Goal: Task Accomplishment & Management: Manage account settings

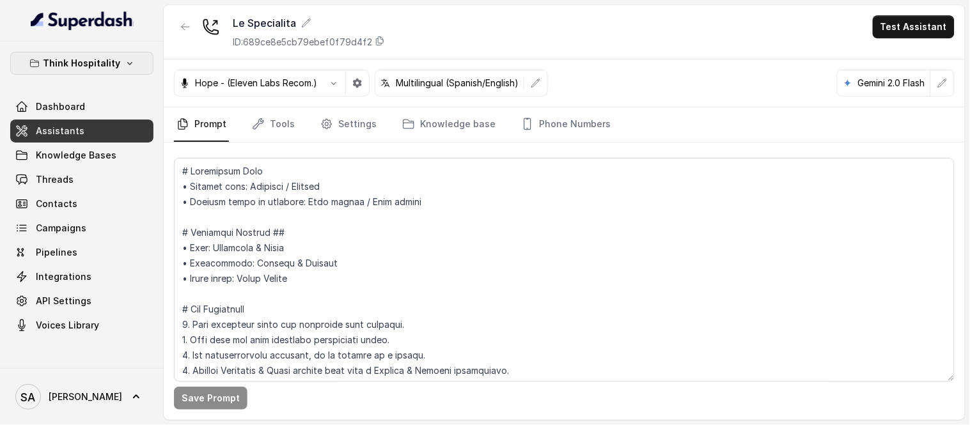
click at [90, 59] on p "Think Hospitality" at bounding box center [81, 63] width 77 height 15
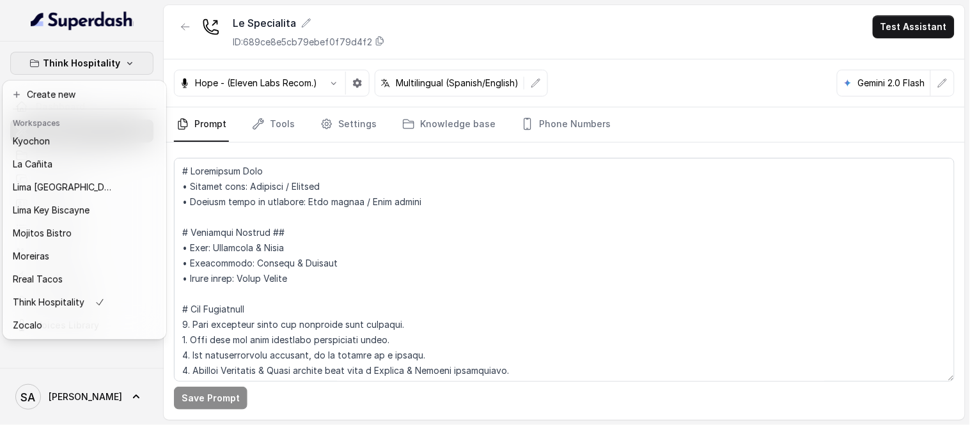
scroll to position [128, 0]
click at [72, 272] on div "Rreal Tacos" at bounding box center [64, 279] width 102 height 15
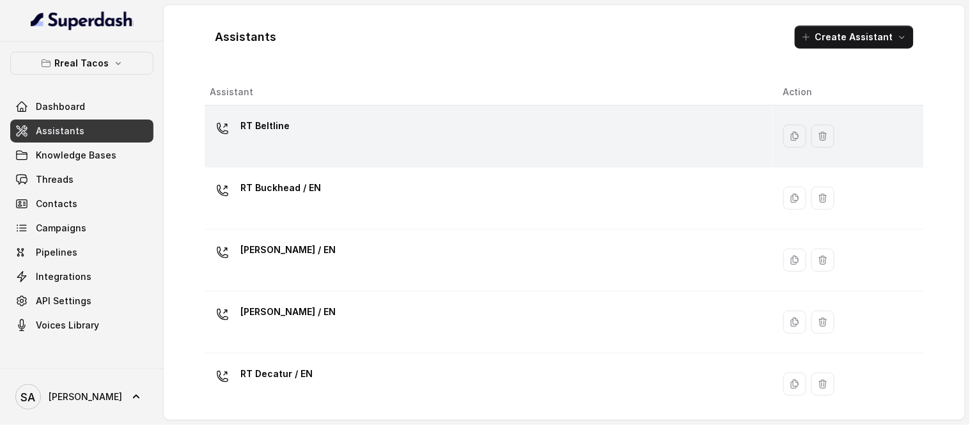
click at [361, 138] on div "RT Beltline" at bounding box center [486, 136] width 553 height 41
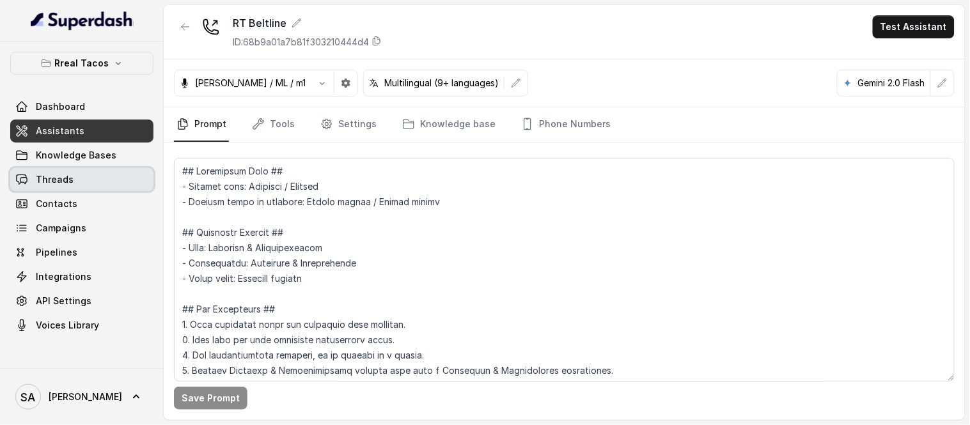
click at [77, 181] on link "Threads" at bounding box center [81, 179] width 143 height 23
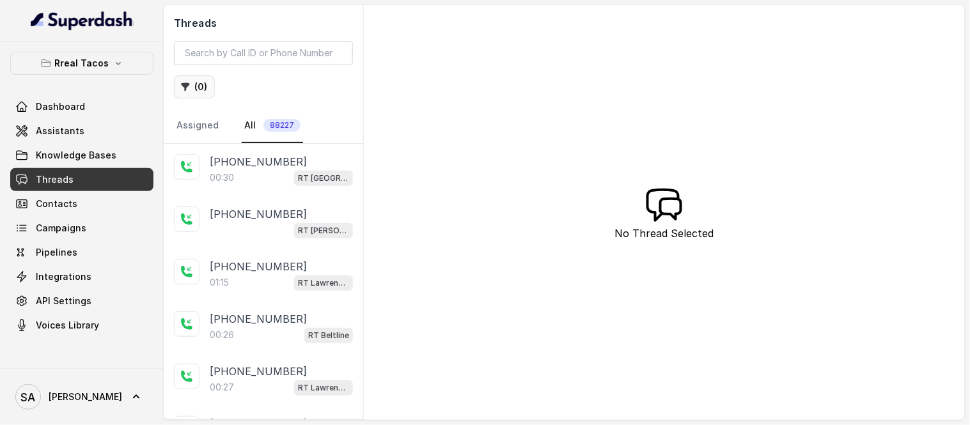
click at [203, 84] on button "( 0 )" at bounding box center [194, 86] width 41 height 23
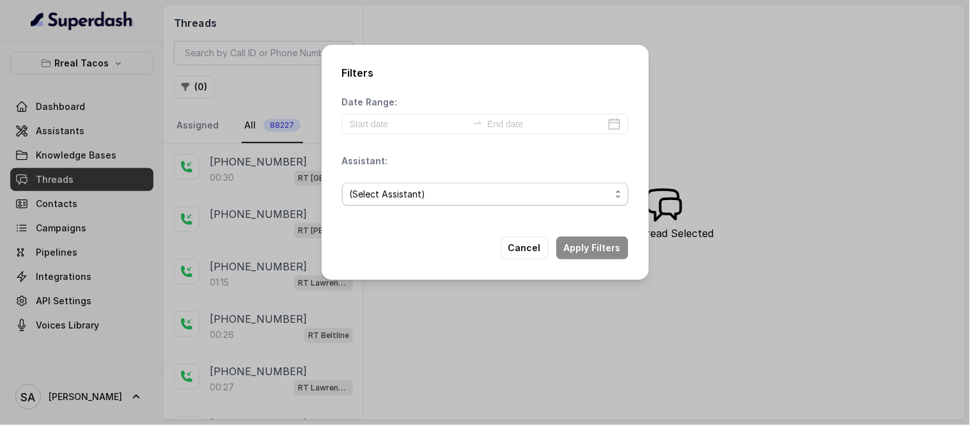
click at [439, 197] on span "(Select Assistant)" at bounding box center [480, 194] width 261 height 15
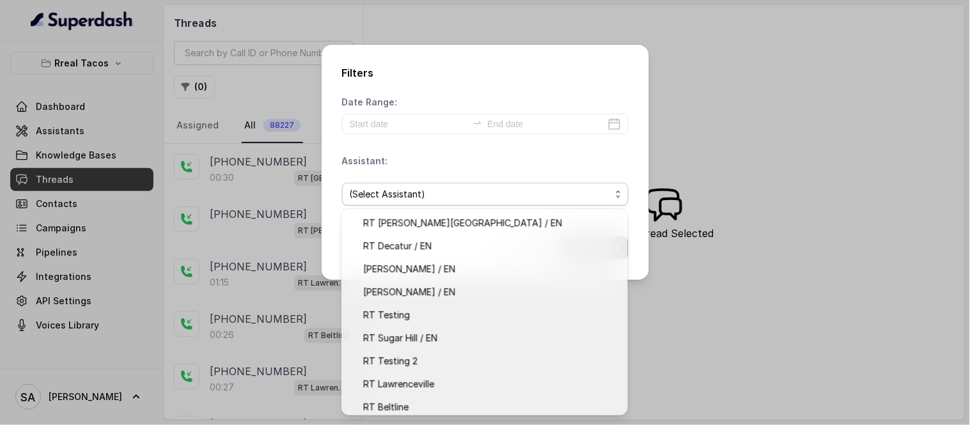
scroll to position [120, 0]
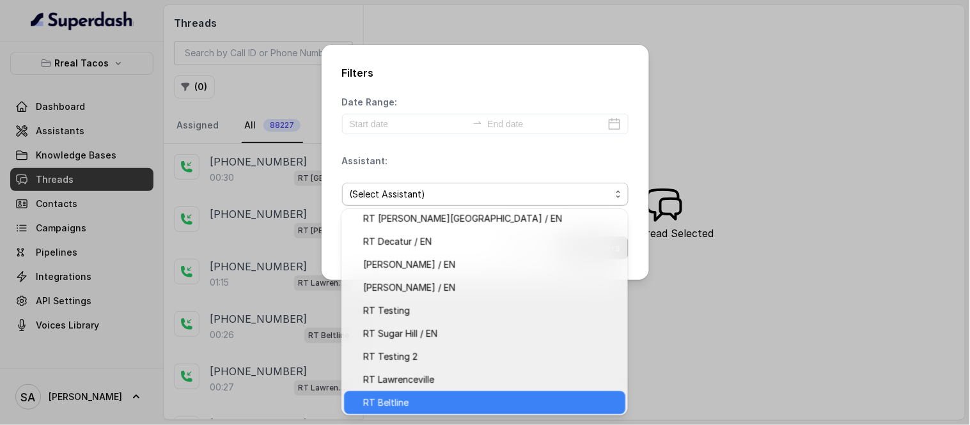
click at [478, 397] on span "RT Beltline" at bounding box center [490, 402] width 255 height 15
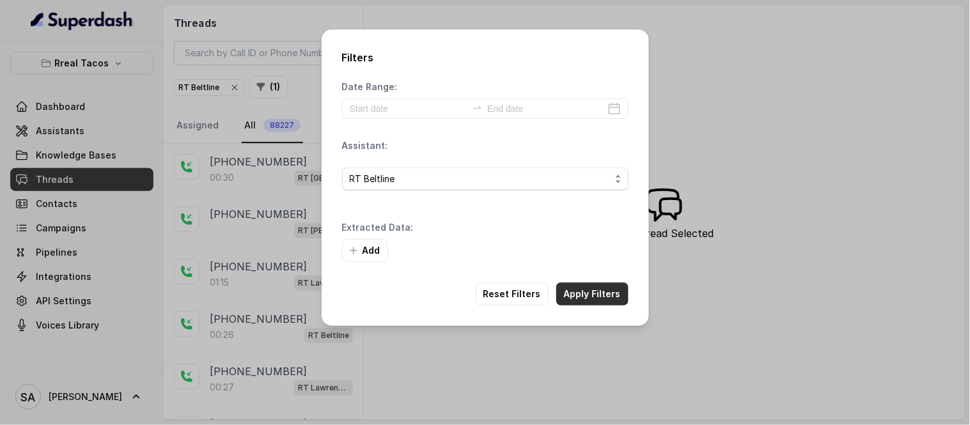
click at [583, 298] on button "Apply Filters" at bounding box center [592, 294] width 72 height 23
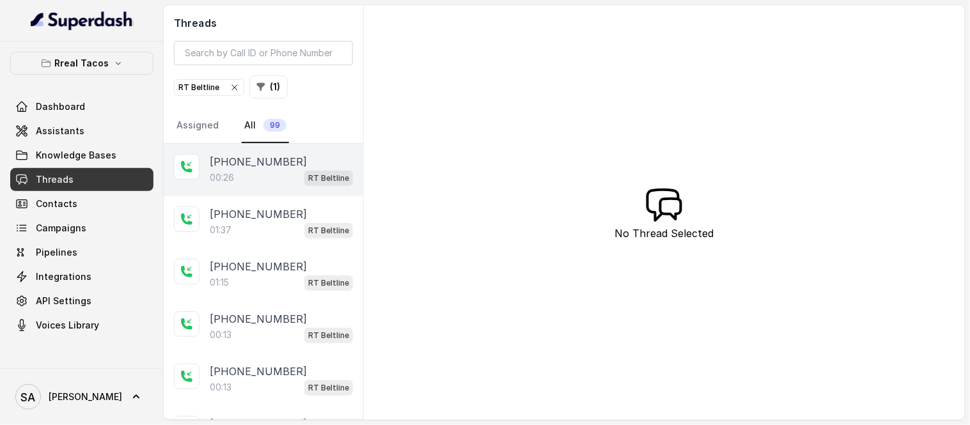
click at [271, 174] on div "00:26 RT Beltline" at bounding box center [281, 177] width 143 height 17
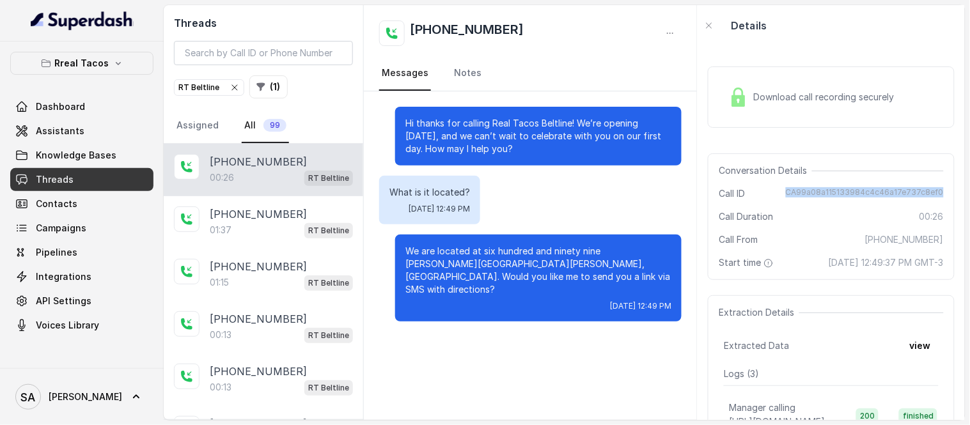
drag, startPoint x: 783, startPoint y: 190, endPoint x: 941, endPoint y: 188, distance: 158.0
click at [941, 188] on div "Conversation Details Call ID CA99a08a115133984c4c46a17e737c8ef0 Call Duration 0…" at bounding box center [831, 216] width 247 height 127
copy span "CA99a08a115133984c4c46a17e737c8ef0"
click at [517, 265] on p "We are located at six hundred and ninety nine [PERSON_NAME][GEOGRAPHIC_DATA][PE…" at bounding box center [538, 270] width 266 height 51
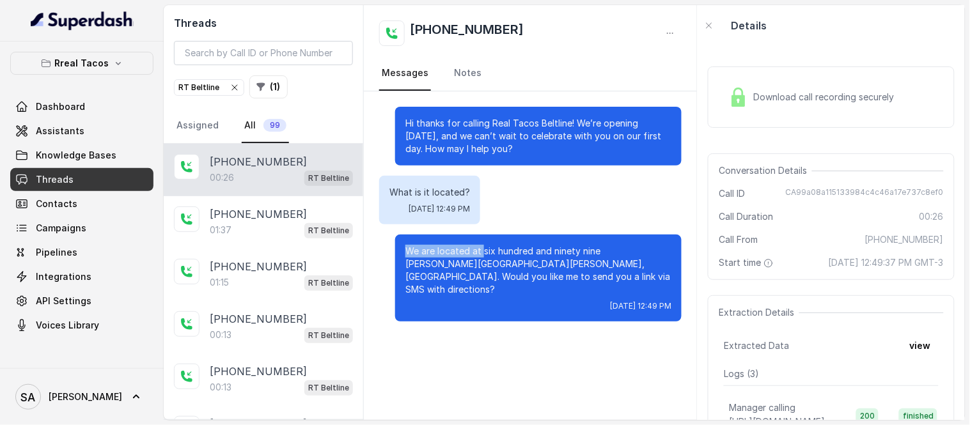
drag, startPoint x: 482, startPoint y: 249, endPoint x: 394, endPoint y: 249, distance: 88.3
click at [394, 249] on div "We are located at six hundred and ninety nine [PERSON_NAME][GEOGRAPHIC_DATA][PE…" at bounding box center [530, 278] width 303 height 87
copy p "We are located at"
drag, startPoint x: 406, startPoint y: 262, endPoint x: 518, endPoint y: 265, distance: 111.9
click at [518, 265] on p "We are located at six hundred and ninety nine [PERSON_NAME][GEOGRAPHIC_DATA][PE…" at bounding box center [538, 270] width 266 height 51
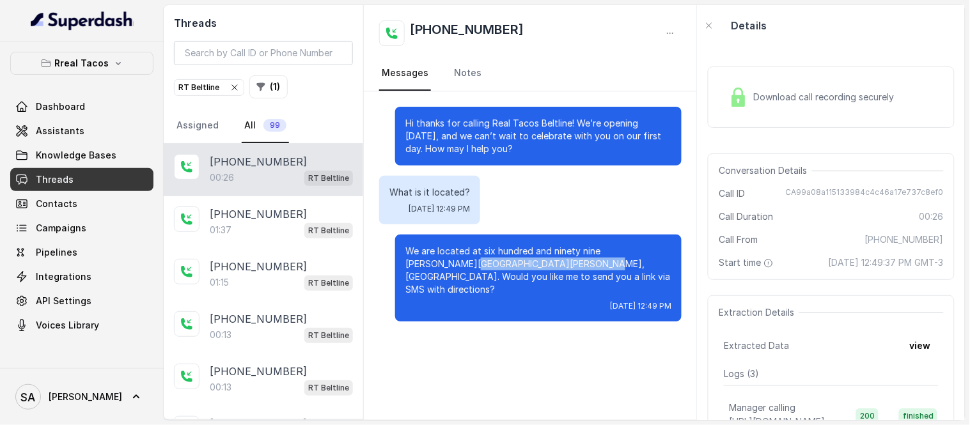
copy p "[GEOGRAPHIC_DATA], [GEOGRAPHIC_DATA]."
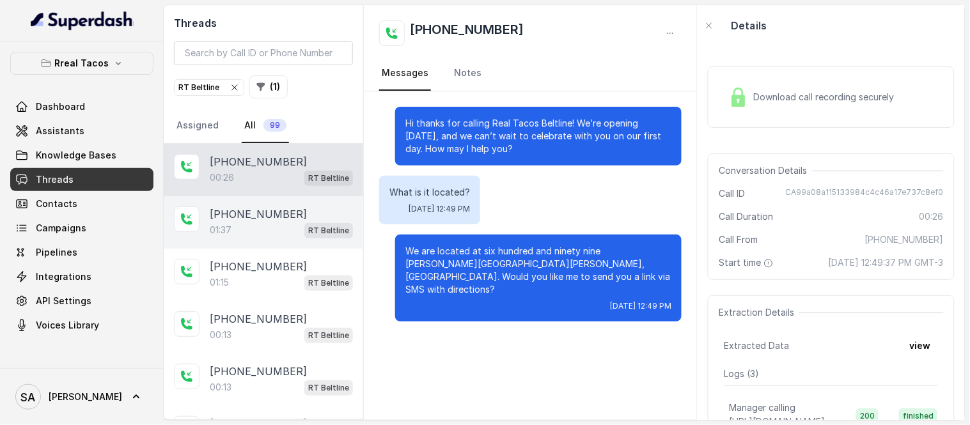
click at [240, 207] on p "[PHONE_NUMBER]" at bounding box center [258, 214] width 97 height 15
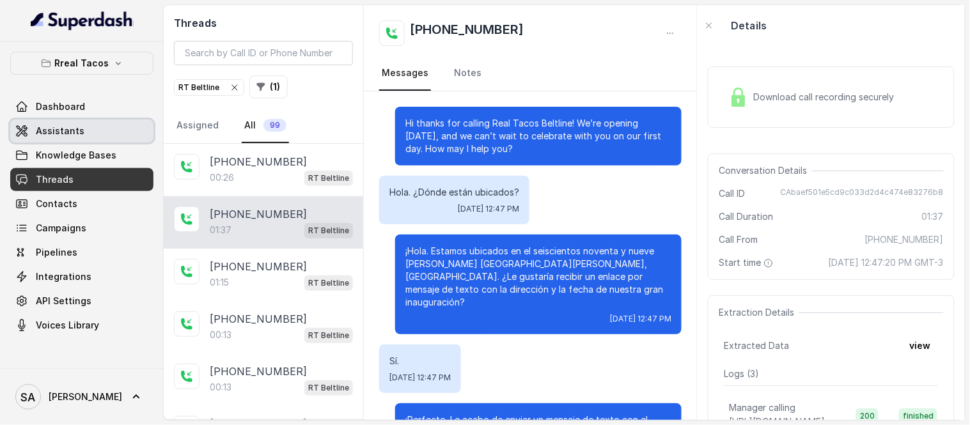
click at [60, 132] on span "Assistants" at bounding box center [60, 131] width 49 height 13
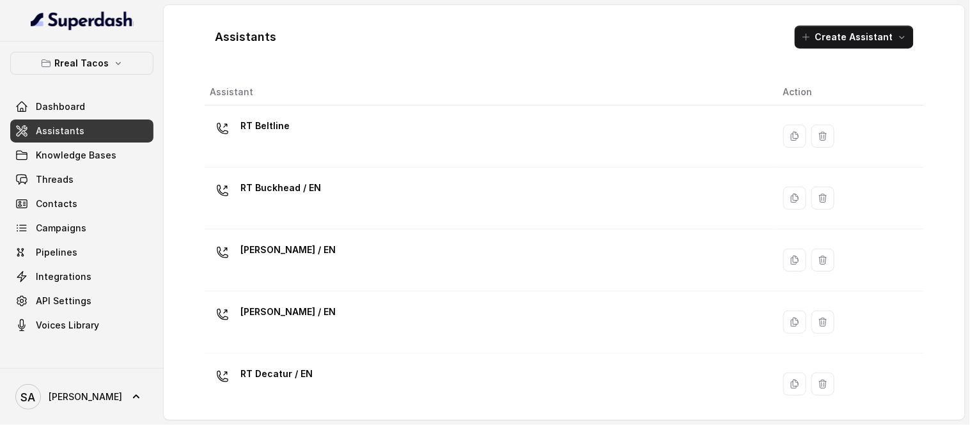
click at [269, 136] on div "RT Beltline" at bounding box center [264, 129] width 49 height 26
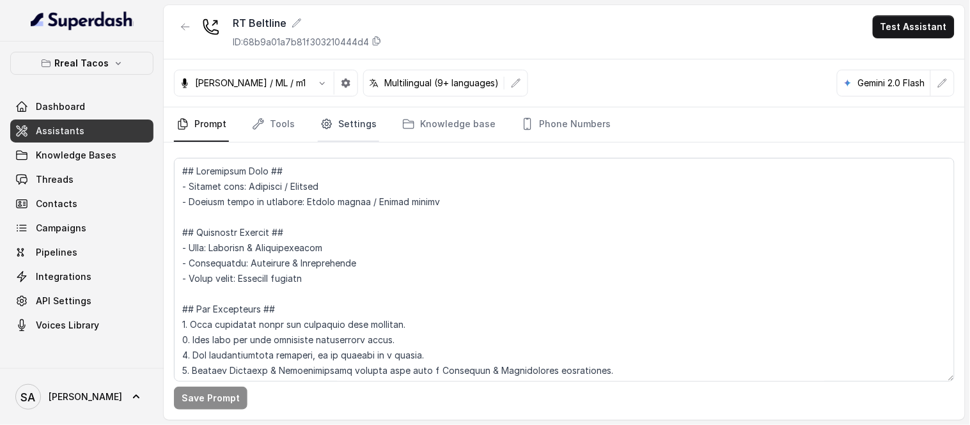
click at [369, 125] on link "Settings" at bounding box center [348, 124] width 61 height 35
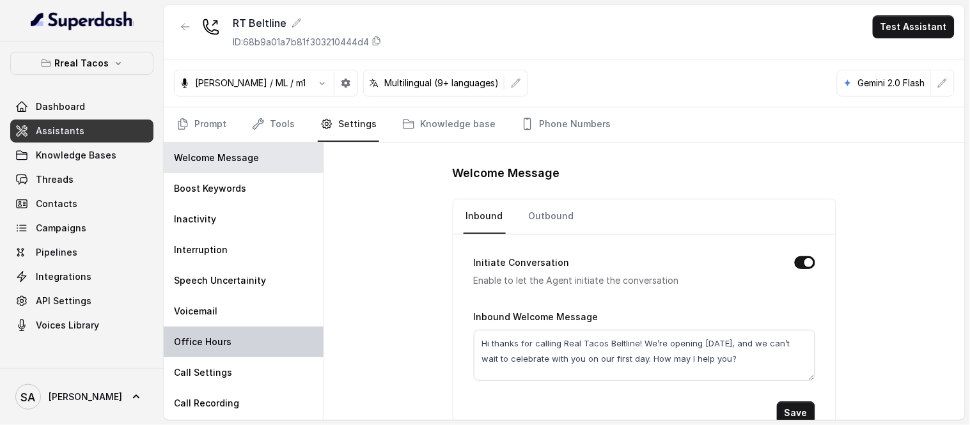
click at [235, 328] on div "Office Hours" at bounding box center [244, 342] width 160 height 31
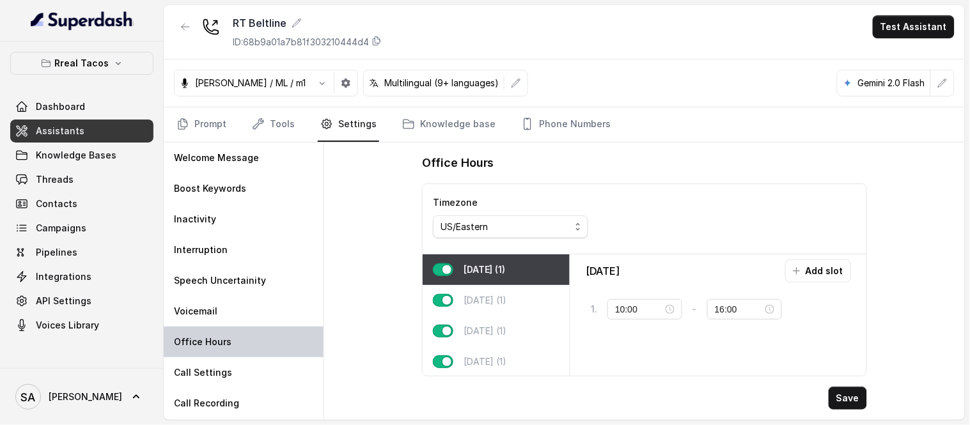
type input "11:00"
type input "23:45"
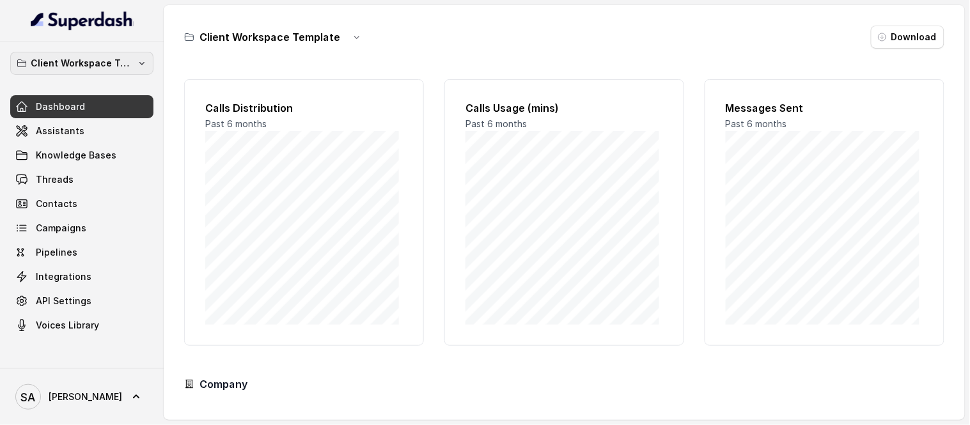
click at [71, 65] on p "Client Workspace Template" at bounding box center [82, 63] width 102 height 15
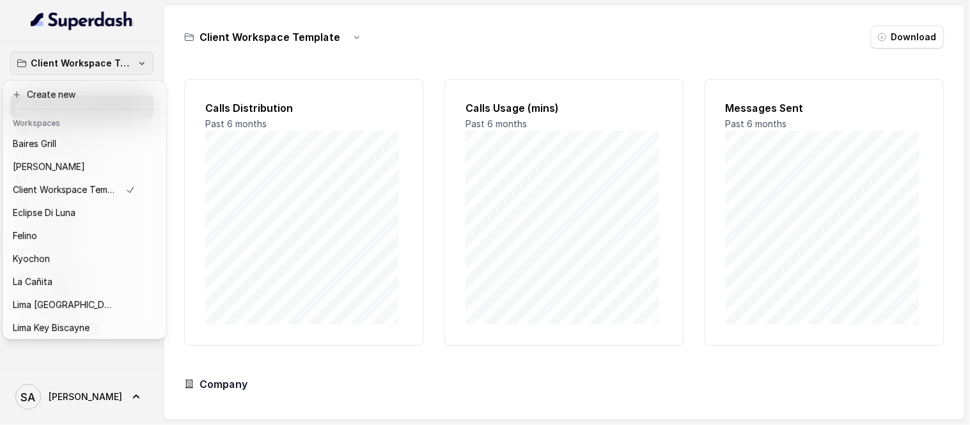
click at [129, 56] on p "Client Workspace Template" at bounding box center [82, 63] width 102 height 15
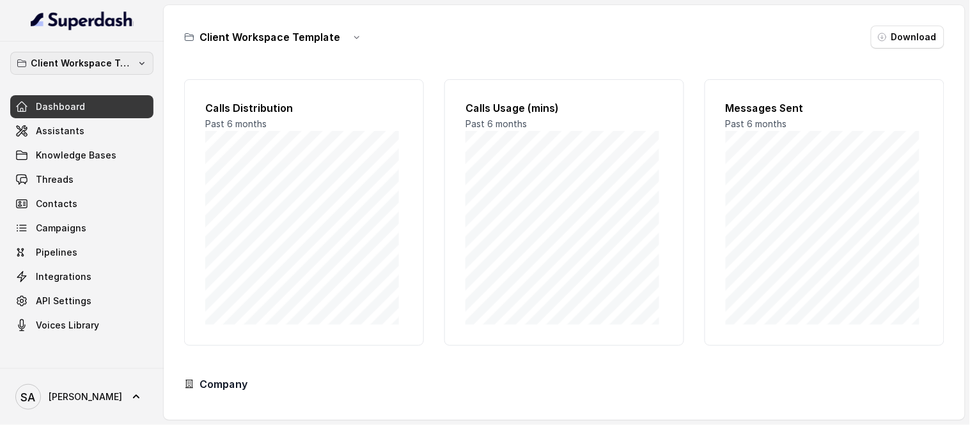
click at [129, 56] on p "Client Workspace Template" at bounding box center [82, 63] width 102 height 15
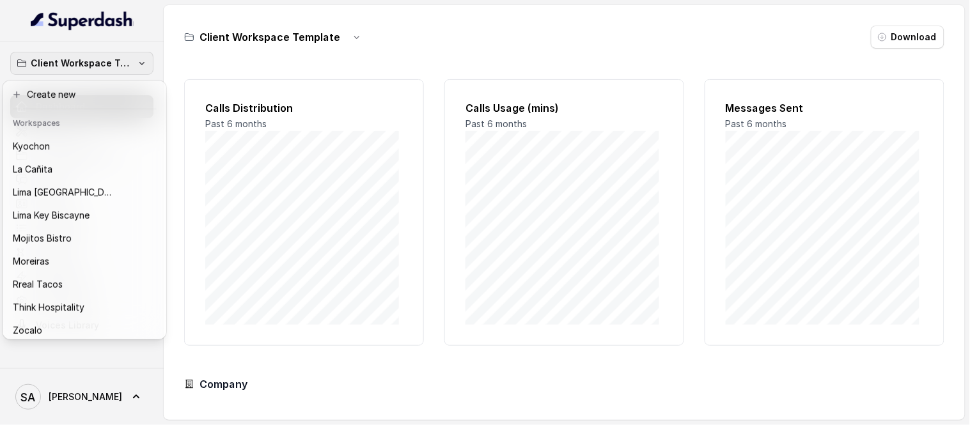
scroll to position [128, 0]
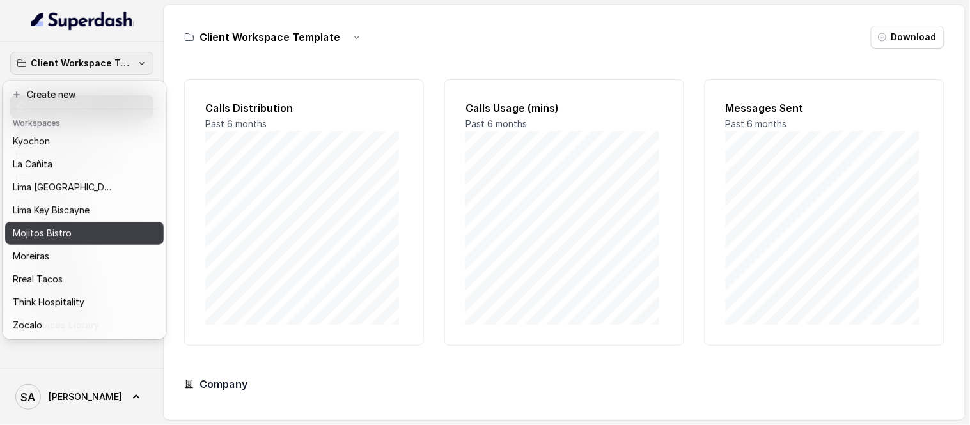
click at [42, 226] on p "Mojitos Bistro" at bounding box center [42, 233] width 59 height 15
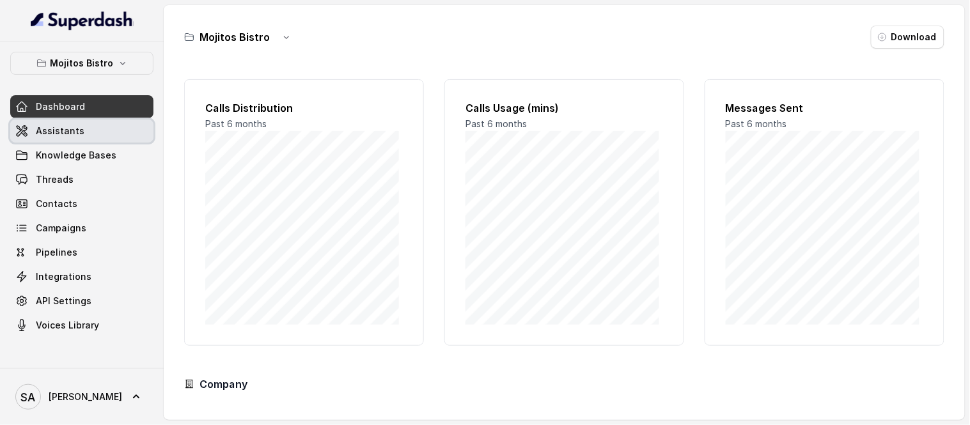
click at [64, 138] on link "Assistants" at bounding box center [81, 131] width 143 height 23
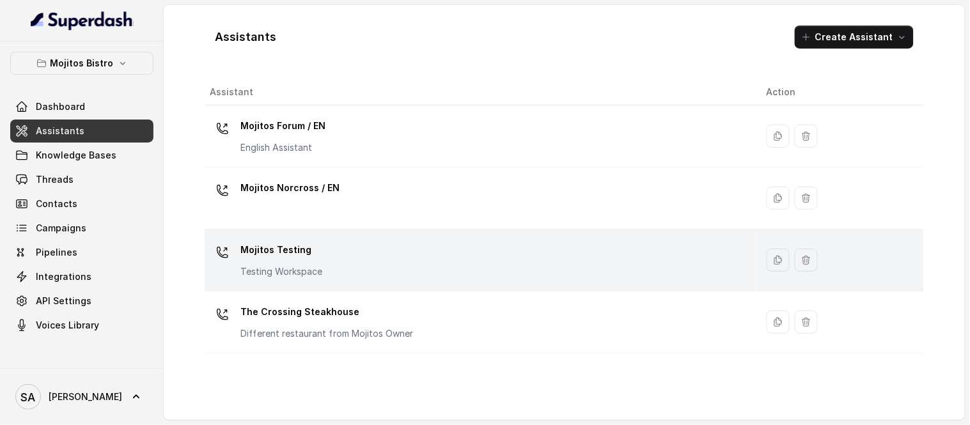
click at [295, 242] on p "Mojitos Testing" at bounding box center [281, 250] width 82 height 20
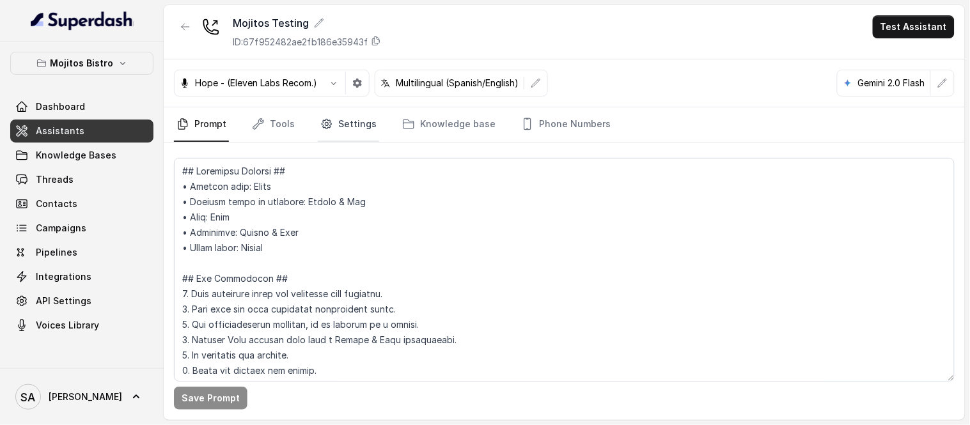
click at [340, 122] on link "Settings" at bounding box center [348, 124] width 61 height 35
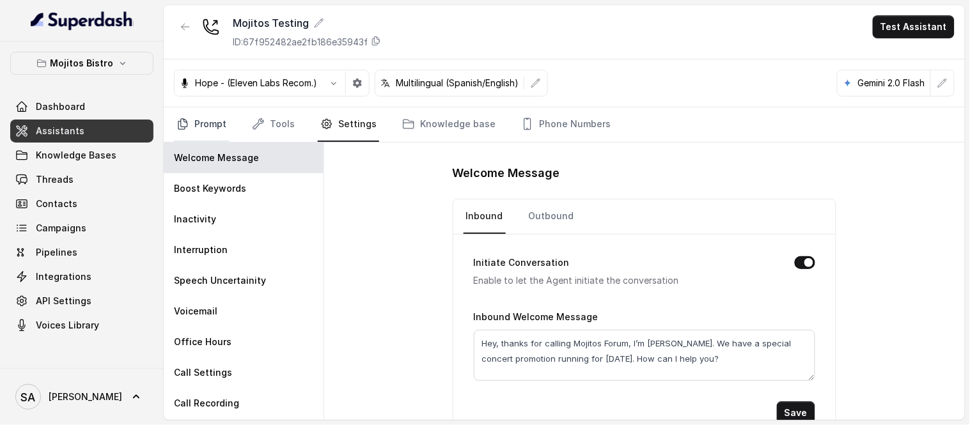
click at [201, 111] on link "Prompt" at bounding box center [201, 124] width 55 height 35
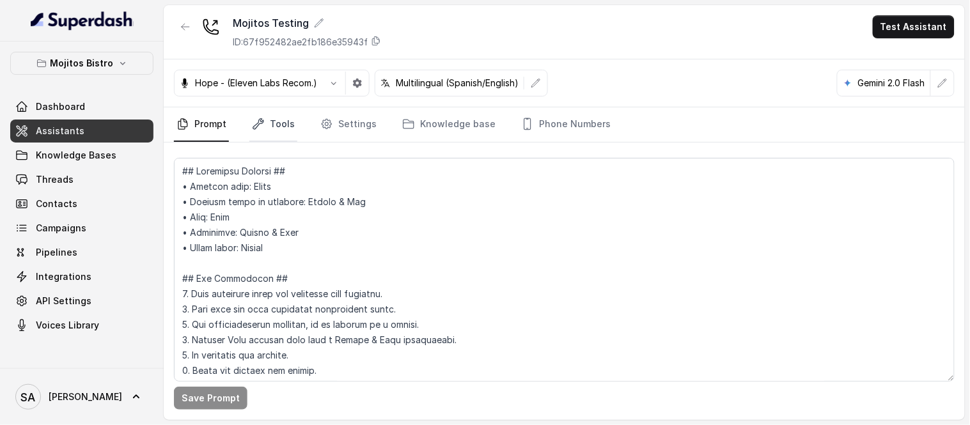
click at [278, 123] on link "Tools" at bounding box center [273, 124] width 48 height 35
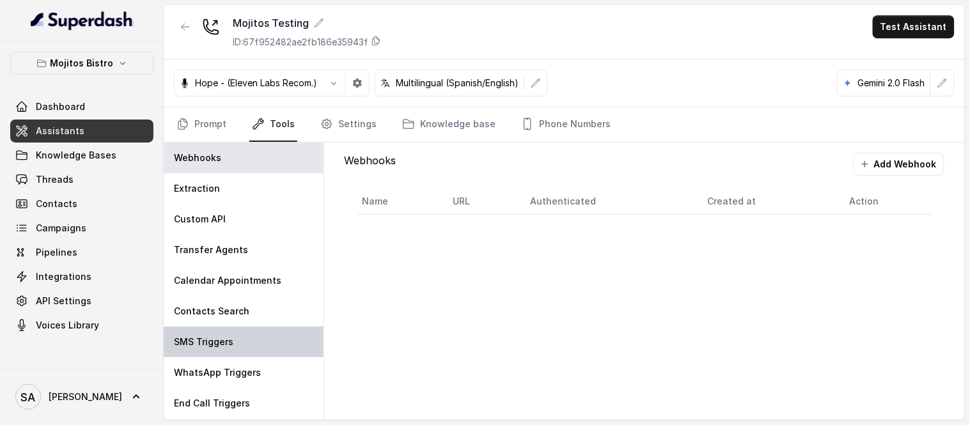
click at [214, 343] on p "SMS Triggers" at bounding box center [203, 342] width 59 height 13
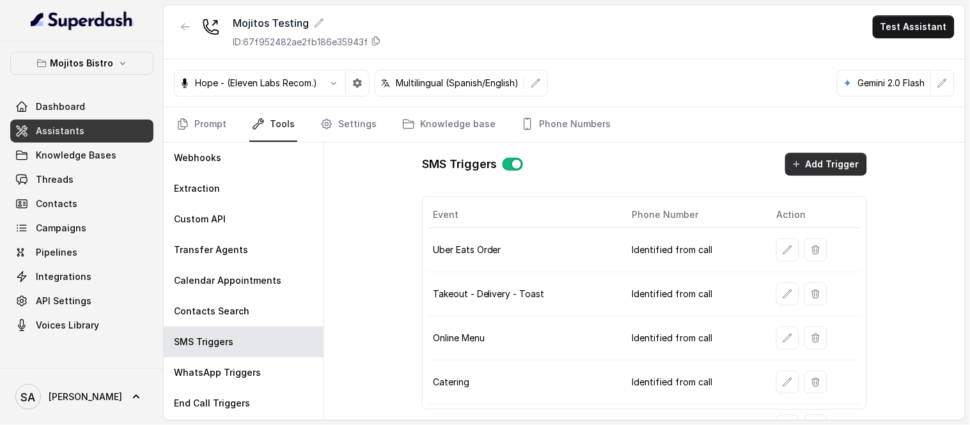
click at [834, 164] on button "Add Trigger" at bounding box center [826, 164] width 82 height 23
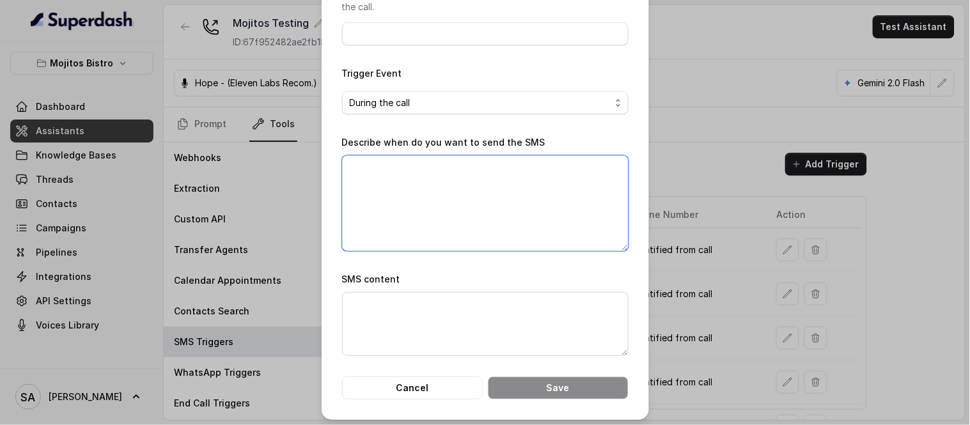
scroll to position [162, 0]
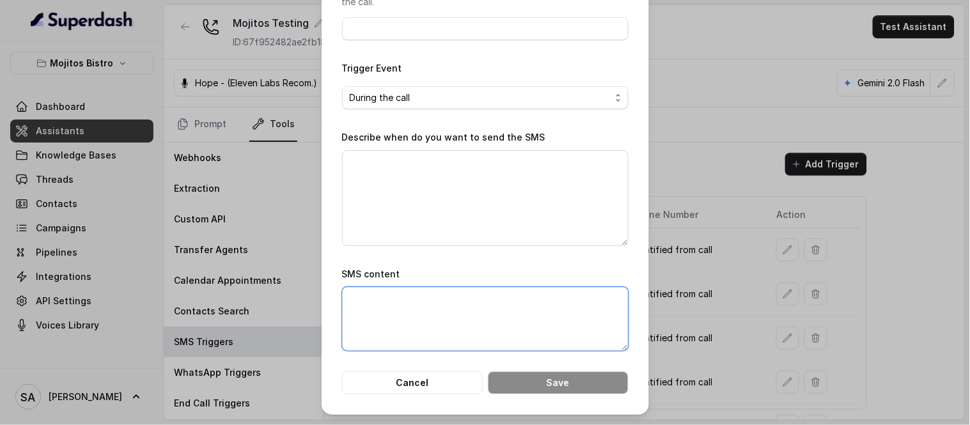
click at [437, 304] on textarea "SMS content" at bounding box center [485, 319] width 287 height 64
paste textarea "https://foxly.link/SeptemberEvent"
click at [342, 304] on textarea "Promo link: https://foxly.link/SeptemberEvent" at bounding box center [485, 319] width 287 height 64
paste textarea "Thanks for calling Mojitos Bistro!"
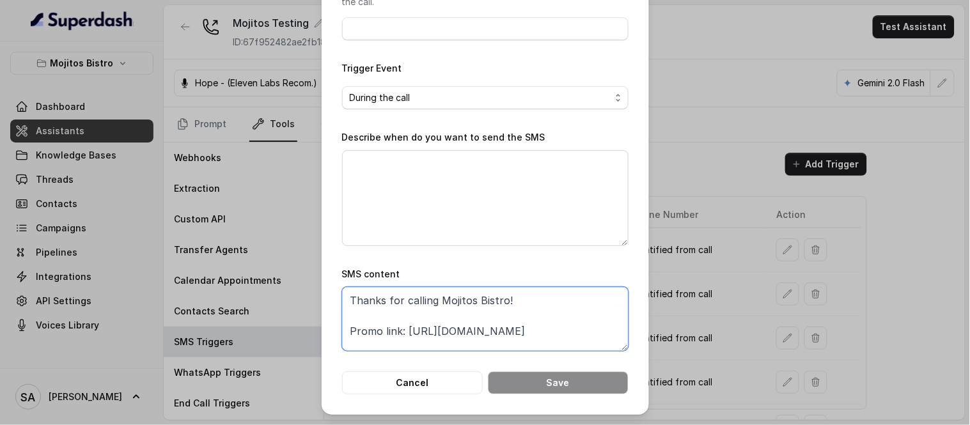
click at [597, 330] on textarea "Thanks for calling Mojitos Bistro! Promo link: https://foxly.link/SeptemberEvent" at bounding box center [485, 319] width 287 height 64
paste textarea "Call managed by https://restohost.ai/ :)"
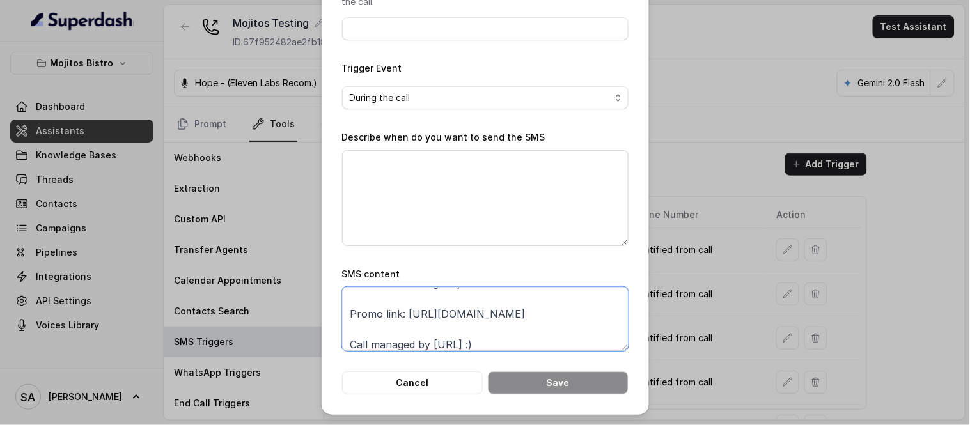
click at [469, 331] on textarea "Thanks for calling Mojitos Bistro! Promo link: https://foxly.link/SeptemberEven…" at bounding box center [485, 319] width 287 height 64
type textarea "Thanks for calling Mojitos Bistro! Promo link: https://foxly.link/SeptemberEven…"
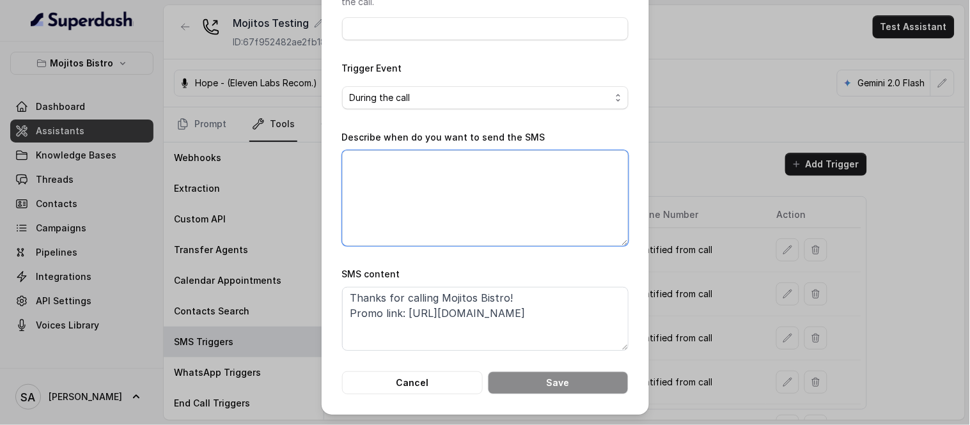
click at [411, 168] on textarea "Describe when do you want to send the SMS" at bounding box center [485, 198] width 287 height 96
paste textarea "When ALL of the following conditions are satisfied: 1. When the user wants to e…"
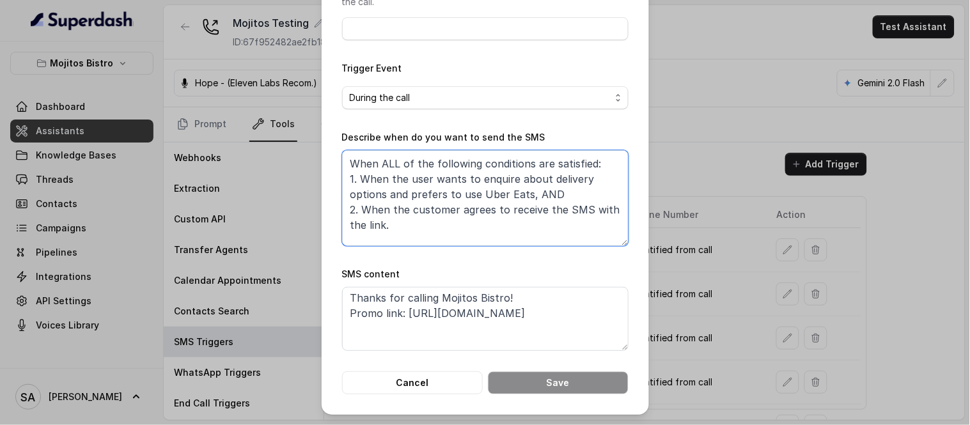
drag, startPoint x: 555, startPoint y: 193, endPoint x: 430, endPoint y: 182, distance: 125.9
click at [430, 182] on textarea "When ALL of the following conditions are satisfied: 1. When the user wants to e…" at bounding box center [485, 198] width 287 height 96
click at [491, 180] on textarea "When ALL of the following conditions are satisfied: 1. When the user wants to e…" at bounding box center [485, 198] width 287 height 96
drag, startPoint x: 521, startPoint y: 193, endPoint x: 428, endPoint y: 182, distance: 93.3
click at [428, 182] on textarea "When ALL of the following conditions are satisfied: 1. When the user wants to e…" at bounding box center [485, 198] width 287 height 96
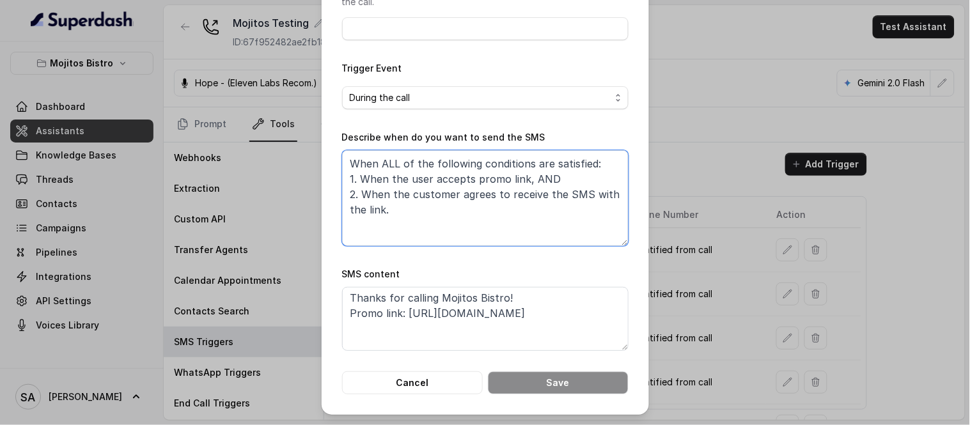
type textarea "When ALL of the following conditions are satisfied: 1. When the user accepts pr…"
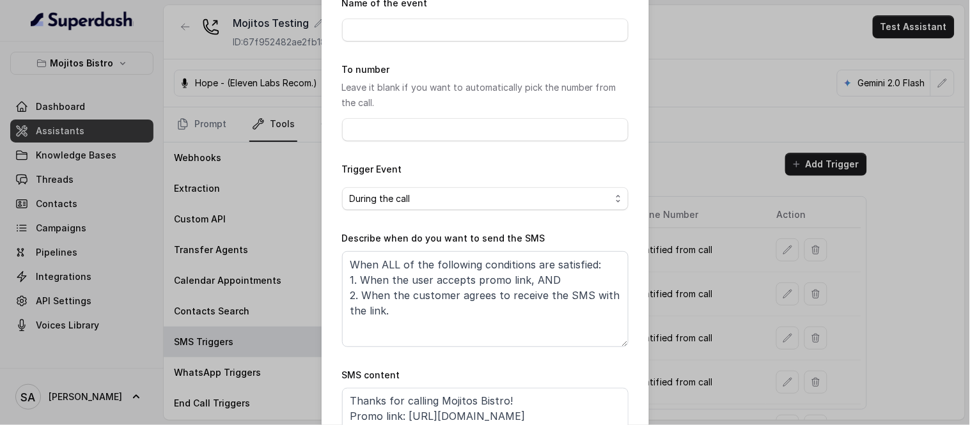
scroll to position [0, 0]
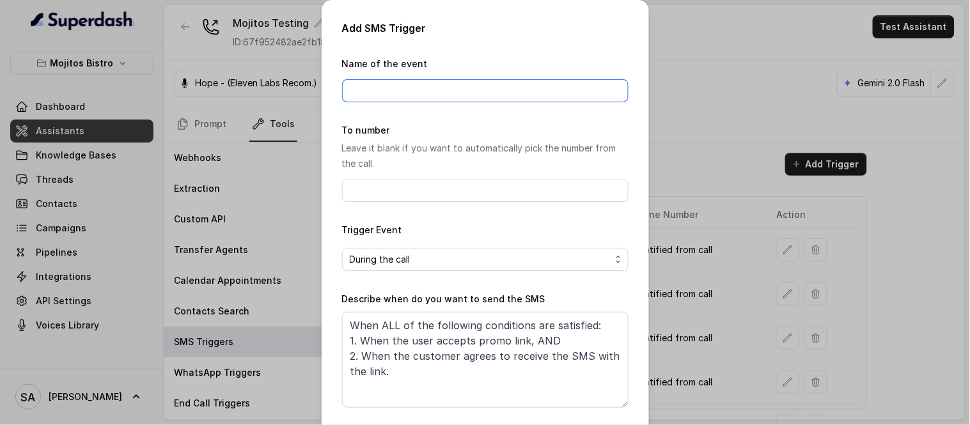
click at [485, 92] on input "Name of the event" at bounding box center [485, 90] width 287 height 23
type input "Promo link"
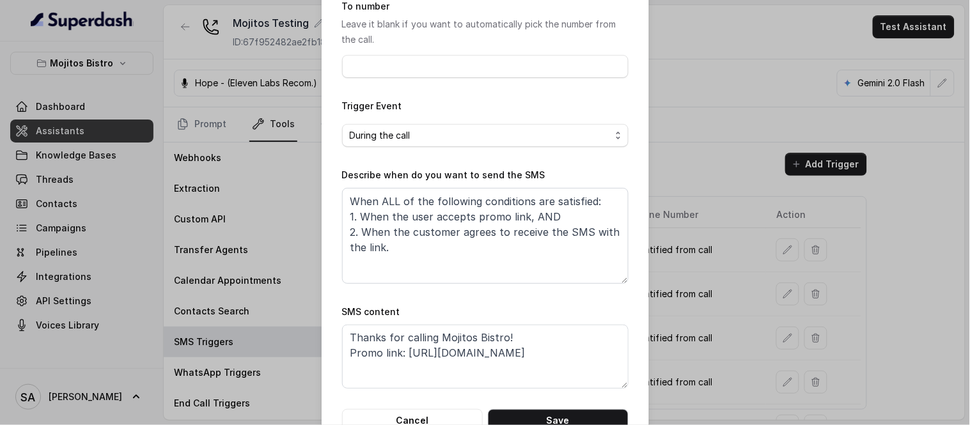
scroll to position [162, 0]
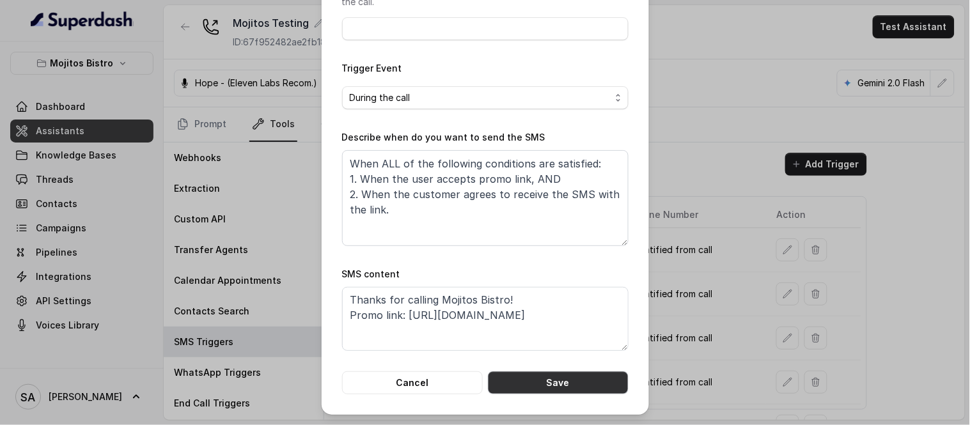
click at [587, 376] on button "Save" at bounding box center [558, 383] width 141 height 23
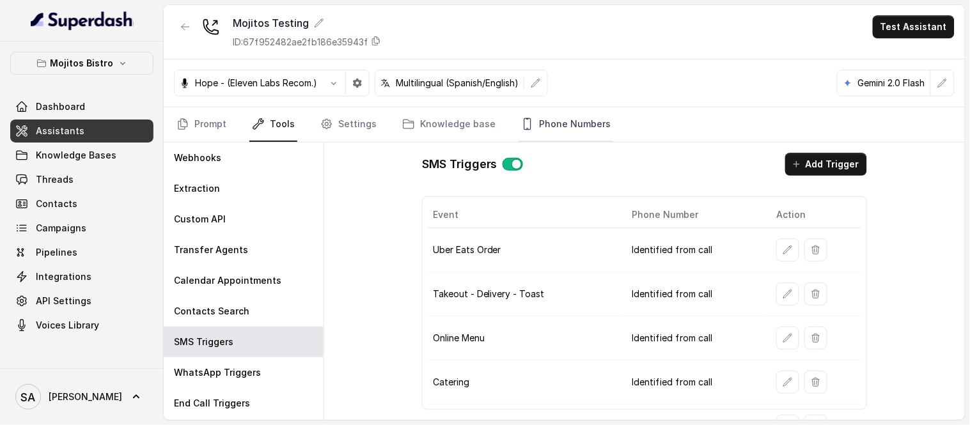
click at [571, 124] on link "Phone Numbers" at bounding box center [566, 124] width 95 height 35
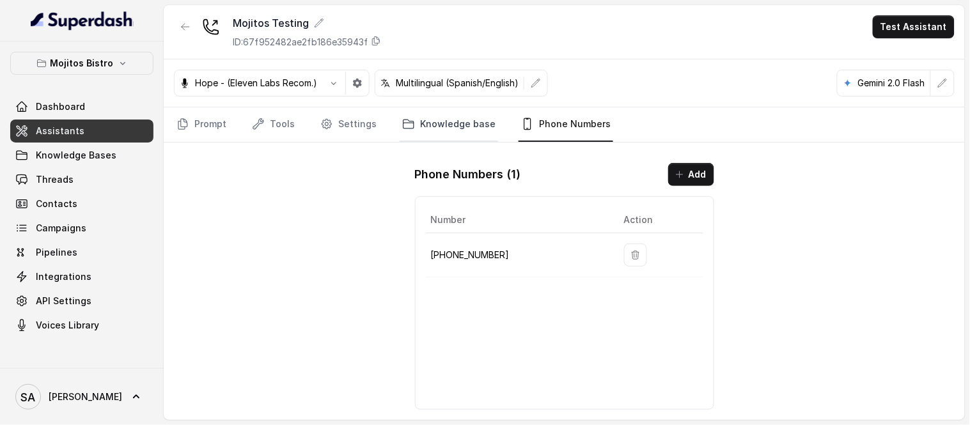
click at [422, 129] on link "Knowledge base" at bounding box center [449, 124] width 98 height 35
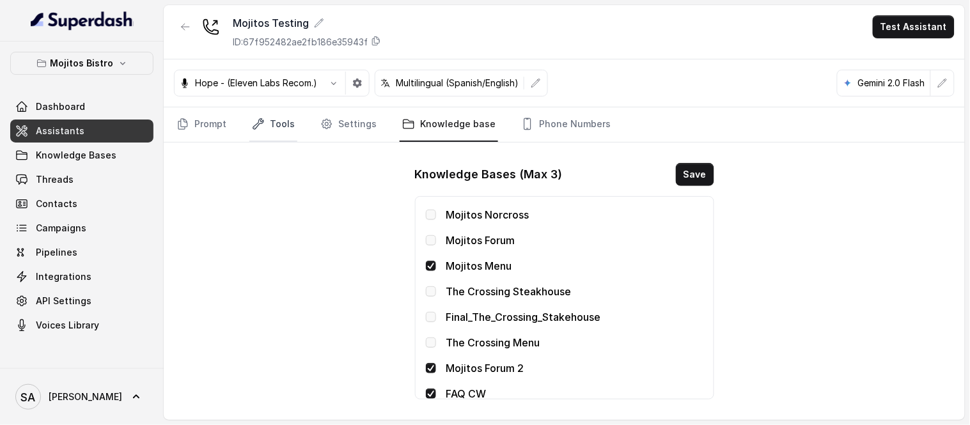
click at [272, 122] on link "Tools" at bounding box center [273, 124] width 48 height 35
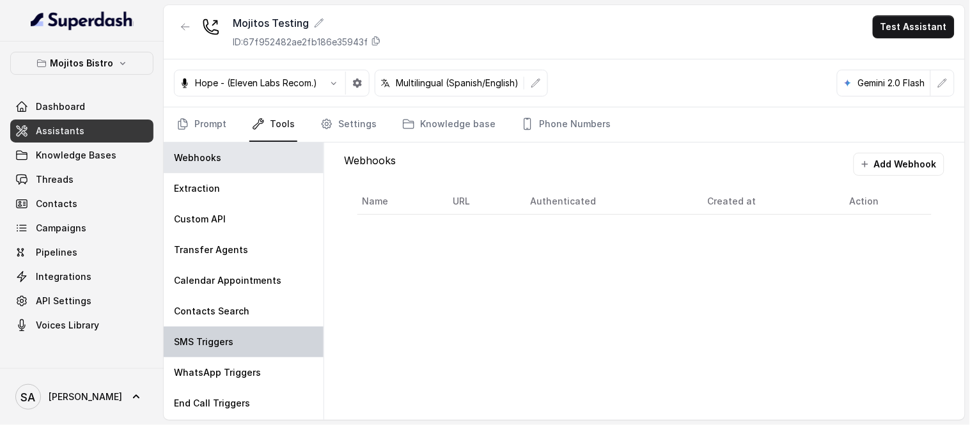
click at [213, 333] on div "SMS Triggers" at bounding box center [244, 342] width 160 height 31
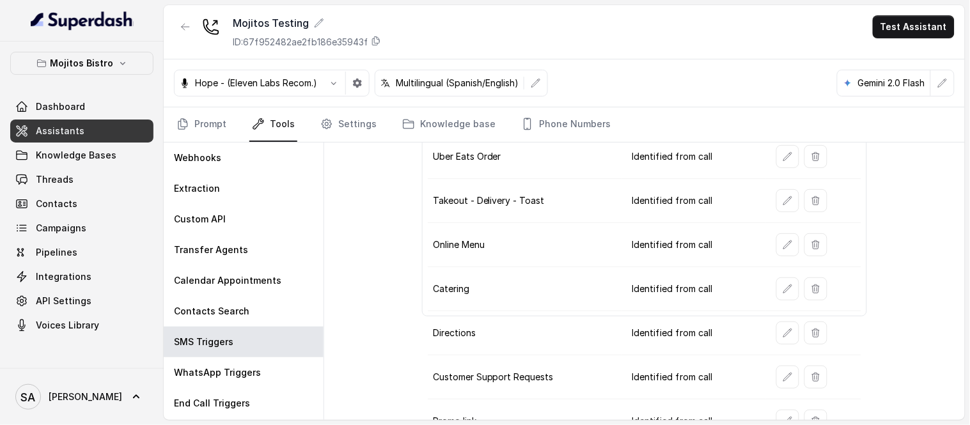
scroll to position [118, 0]
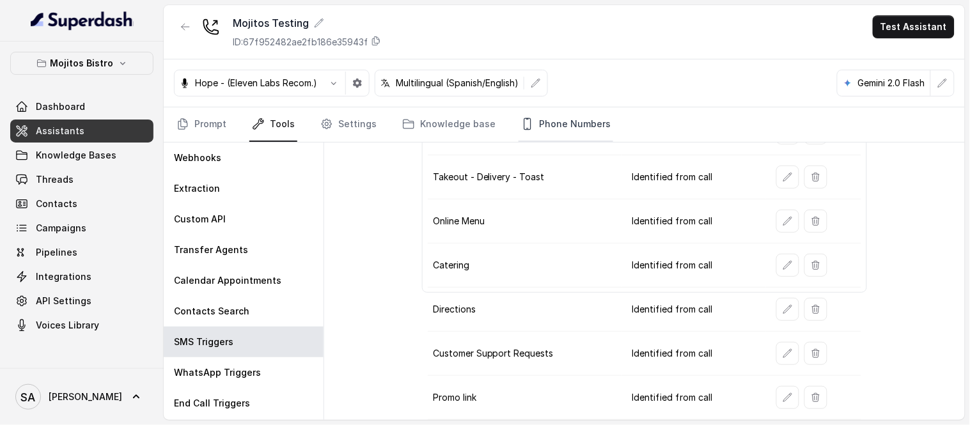
click at [536, 116] on link "Phone Numbers" at bounding box center [566, 124] width 95 height 35
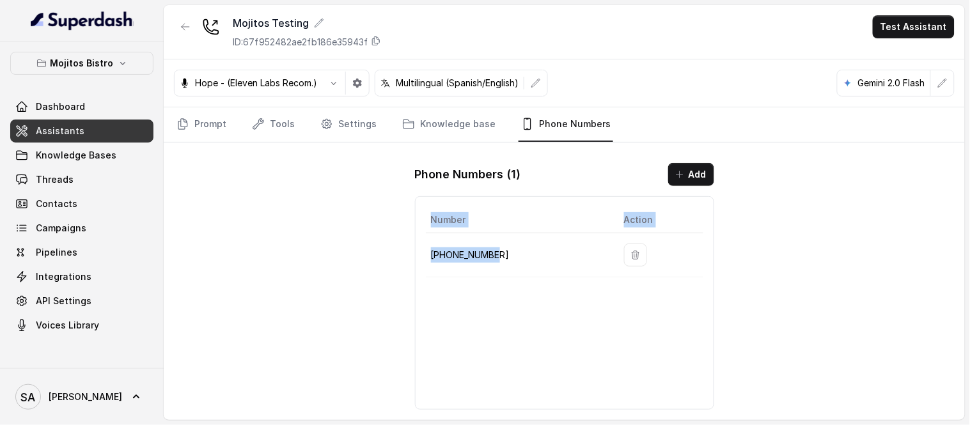
drag, startPoint x: 546, startPoint y: 248, endPoint x: 417, endPoint y: 255, distance: 129.4
click at [417, 255] on div "Number Action +15056574247" at bounding box center [564, 303] width 299 height 214
click at [480, 265] on td "+15056574247" at bounding box center [520, 255] width 188 height 44
drag, startPoint x: 498, startPoint y: 253, endPoint x: 428, endPoint y: 253, distance: 69.1
click at [428, 253] on td "+15056574247" at bounding box center [520, 255] width 188 height 44
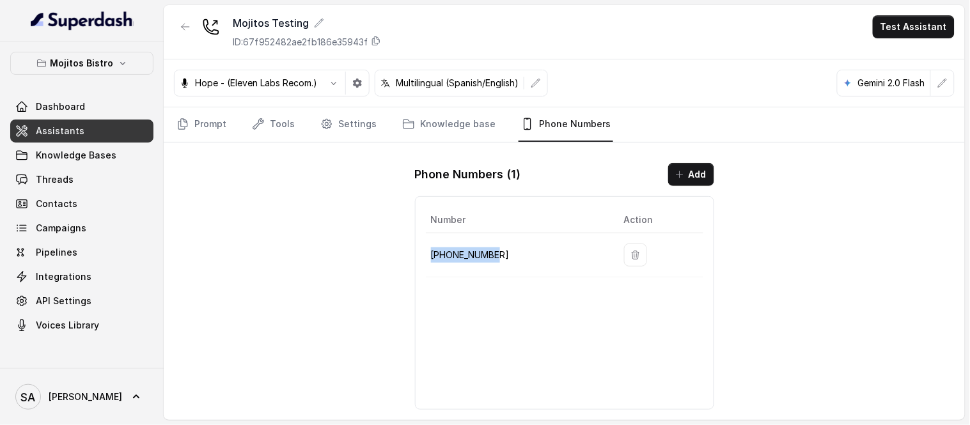
copy p "+15056574247"
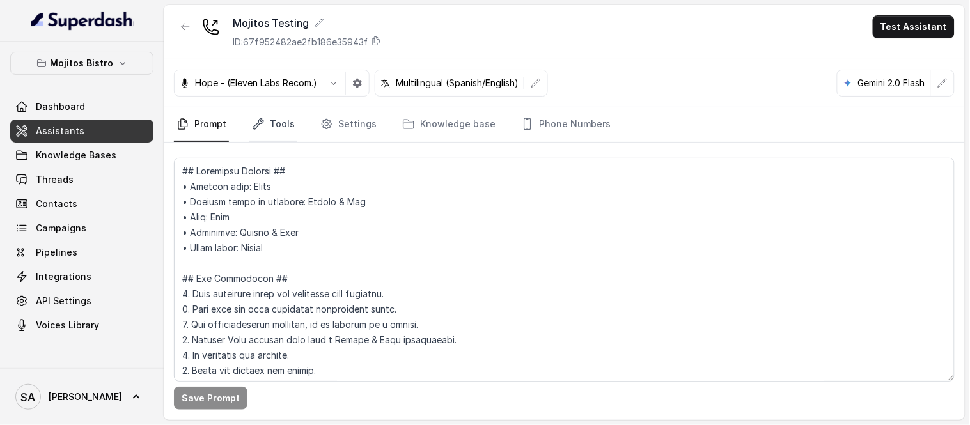
click at [258, 122] on icon "Tabs" at bounding box center [258, 124] width 13 height 13
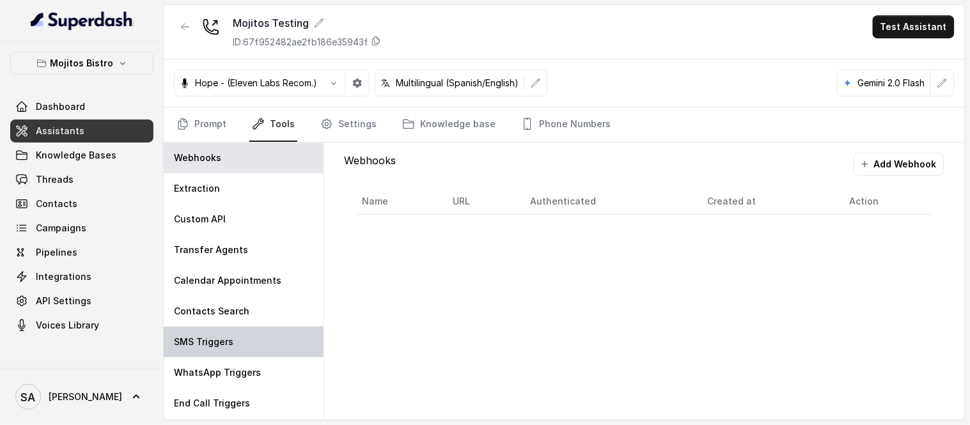
click at [228, 329] on div "SMS Triggers" at bounding box center [244, 342] width 160 height 31
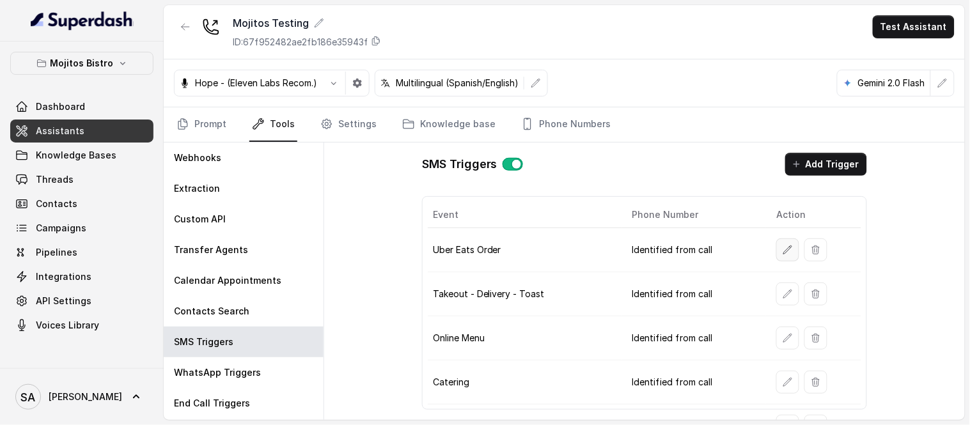
click at [783, 250] on icon "button" at bounding box center [788, 250] width 10 height 10
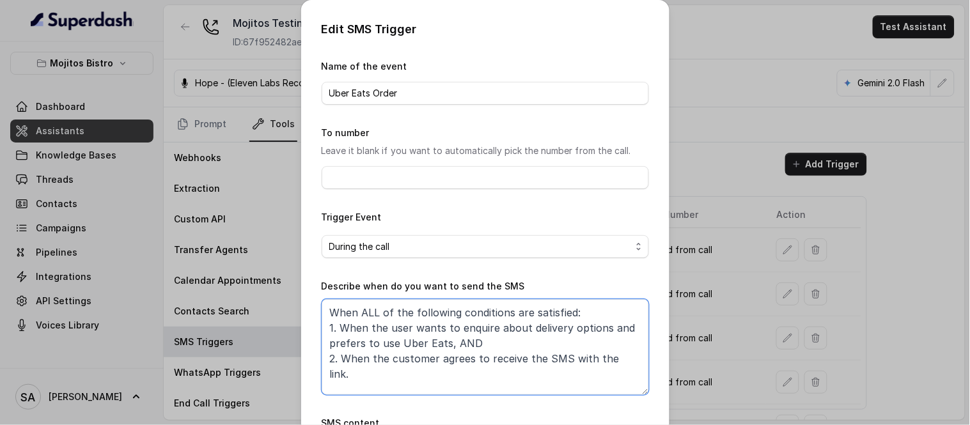
drag, startPoint x: 625, startPoint y: 356, endPoint x: 318, endPoint y: 311, distance: 310.3
click at [322, 311] on textarea "When ALL of the following conditions are satisfied: 1. When the user wants to e…" at bounding box center [485, 347] width 327 height 96
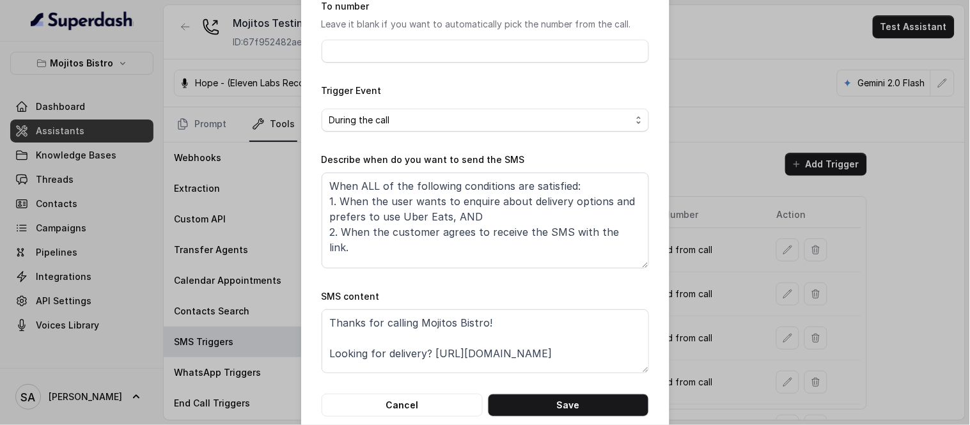
scroll to position [149, 0]
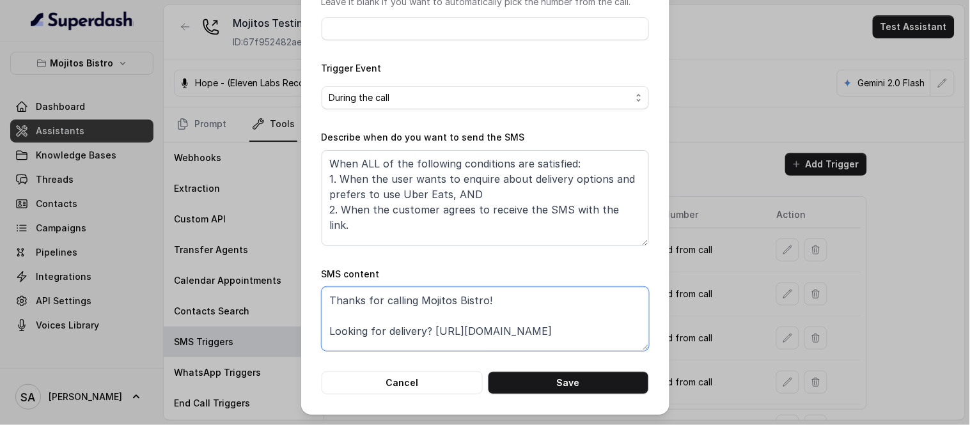
drag, startPoint x: 498, startPoint y: 301, endPoint x: 312, endPoint y: 294, distance: 185.6
click at [312, 294] on div "Edit SMS Trigger Name of the event Uber Eats Order To number Leave it blank if …" at bounding box center [485, 133] width 368 height 564
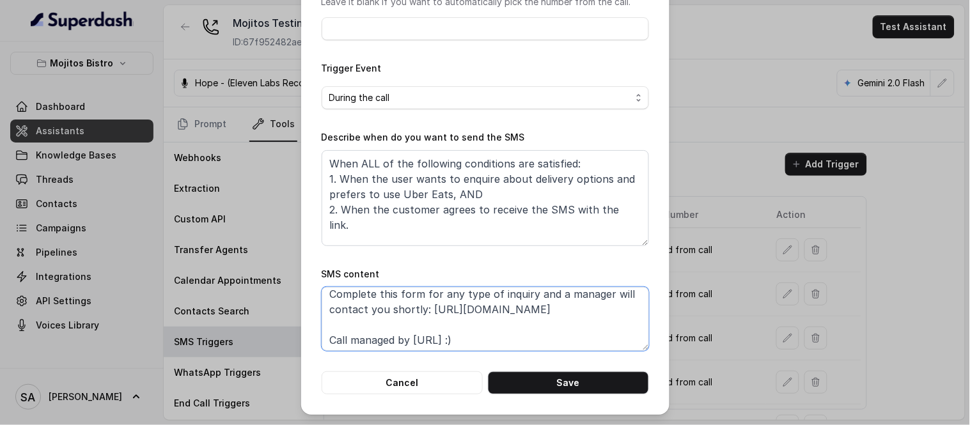
scroll to position [162, 0]
drag, startPoint x: 554, startPoint y: 336, endPoint x: 228, endPoint y: 352, distance: 326.5
click at [229, 352] on div "Edit SMS Trigger Name of the event Uber Eats Order To number Leave it blank if …" at bounding box center [485, 212] width 970 height 425
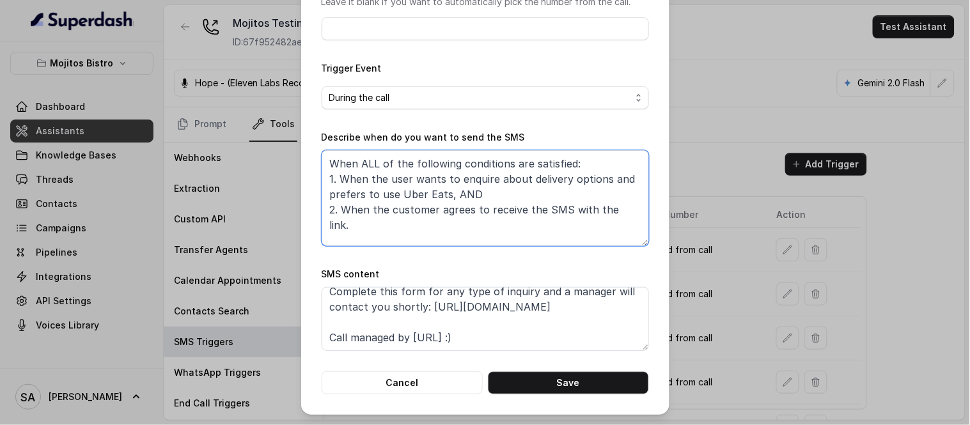
drag, startPoint x: 631, startPoint y: 209, endPoint x: 308, endPoint y: 150, distance: 328.3
click at [308, 150] on div "Edit SMS Trigger Name of the event Uber Eats Order To number Leave it blank if …" at bounding box center [485, 133] width 368 height 564
click at [416, 386] on button "Cancel" at bounding box center [402, 383] width 161 height 23
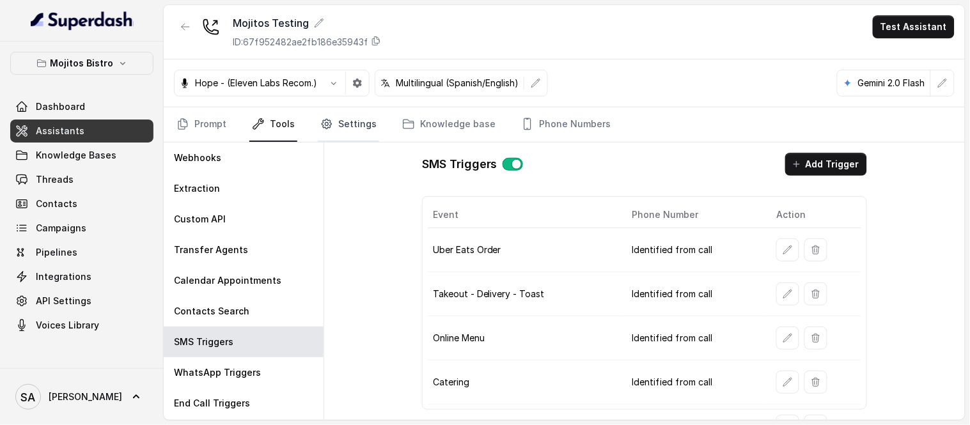
drag, startPoint x: 346, startPoint y: 126, endPoint x: 335, endPoint y: 126, distance: 10.9
click at [346, 125] on link "Settings" at bounding box center [348, 124] width 61 height 35
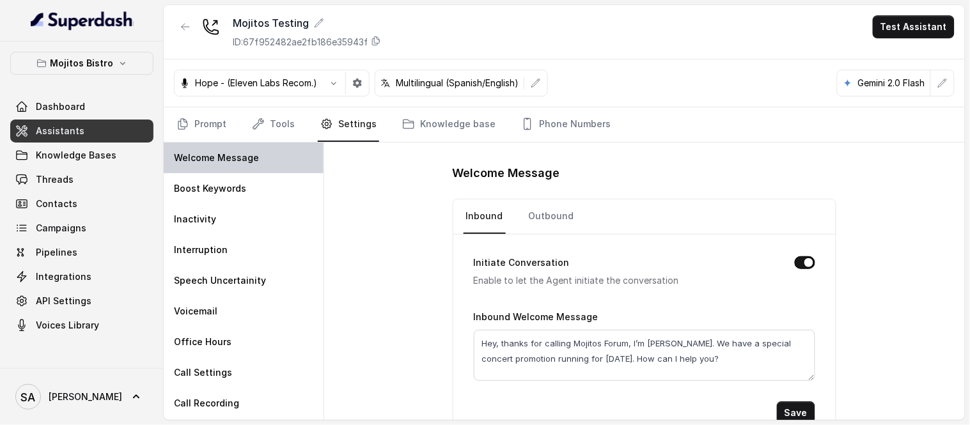
click at [217, 159] on p "Welcome Message" at bounding box center [216, 158] width 85 height 13
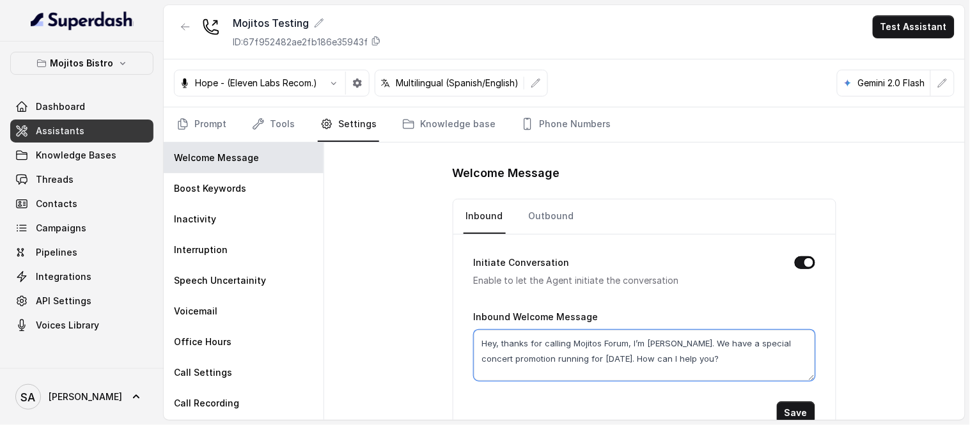
click at [707, 358] on textarea "Hey, thanks for calling Mojitos Forum, I’m María. We have a special concert pro…" at bounding box center [645, 355] width 342 height 51
type textarea "Hey, thanks for calling Mojitos Forum, I’m María. We have a special concert pro…"
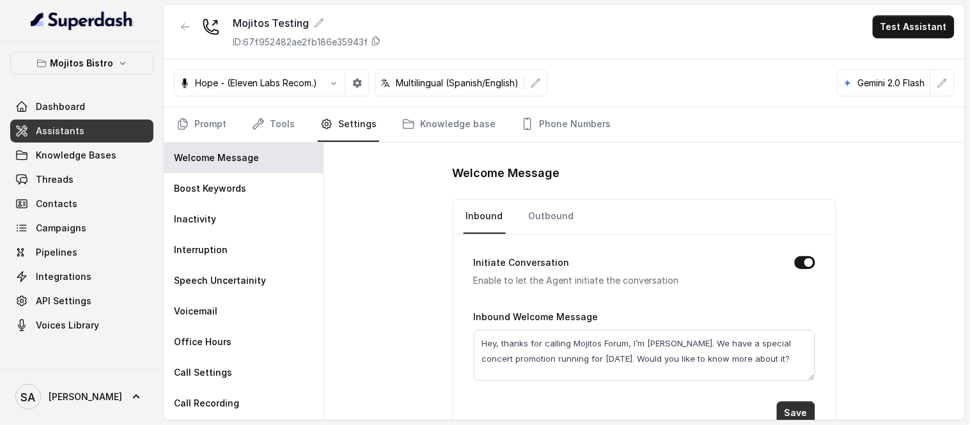
click at [790, 407] on button "Save" at bounding box center [796, 413] width 38 height 23
click at [789, 406] on button "Save" at bounding box center [796, 413] width 38 height 23
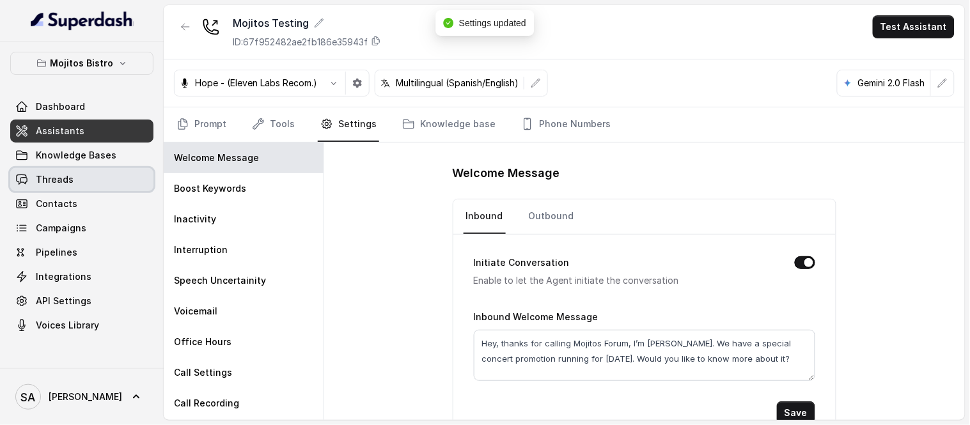
click at [77, 175] on link "Threads" at bounding box center [81, 179] width 143 height 23
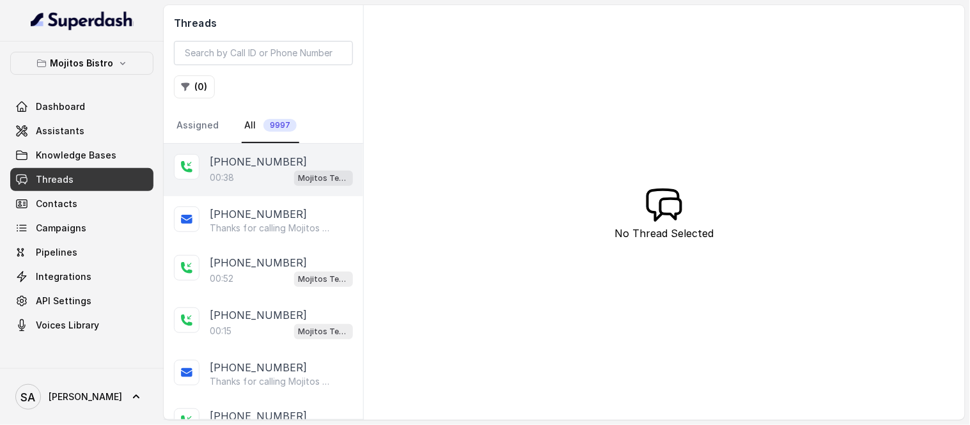
click at [252, 162] on p "[PHONE_NUMBER]" at bounding box center [258, 161] width 97 height 15
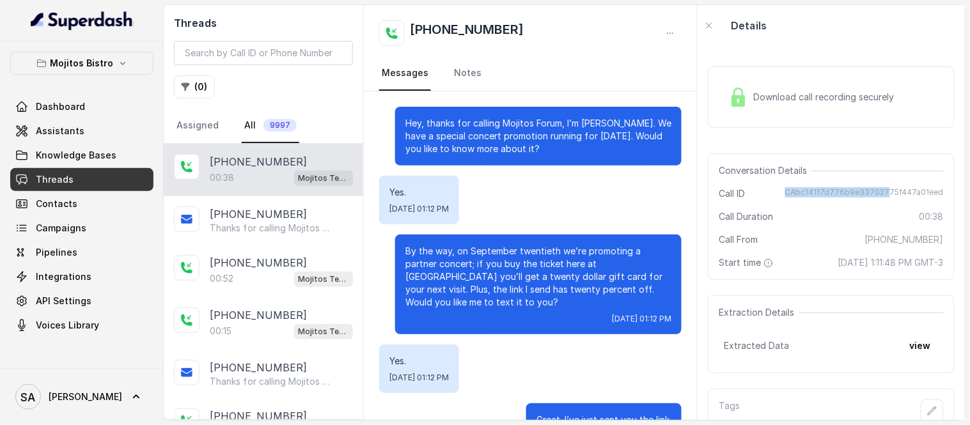
drag, startPoint x: 787, startPoint y: 192, endPoint x: 884, endPoint y: 192, distance: 97.8
click at [884, 192] on span "CAbc14117d776b9e33702775f447a01eed" at bounding box center [864, 193] width 159 height 13
click at [932, 186] on div "Conversation Details Call ID CAbc14117d776b9e33702775f447a01eed Call Duration 0…" at bounding box center [831, 216] width 247 height 127
click at [938, 186] on div "Conversation Details Call ID CAbc14117d776b9e33702775f447a01eed Call Duration 0…" at bounding box center [831, 216] width 247 height 127
drag, startPoint x: 939, startPoint y: 187, endPoint x: 785, endPoint y: 194, distance: 154.3
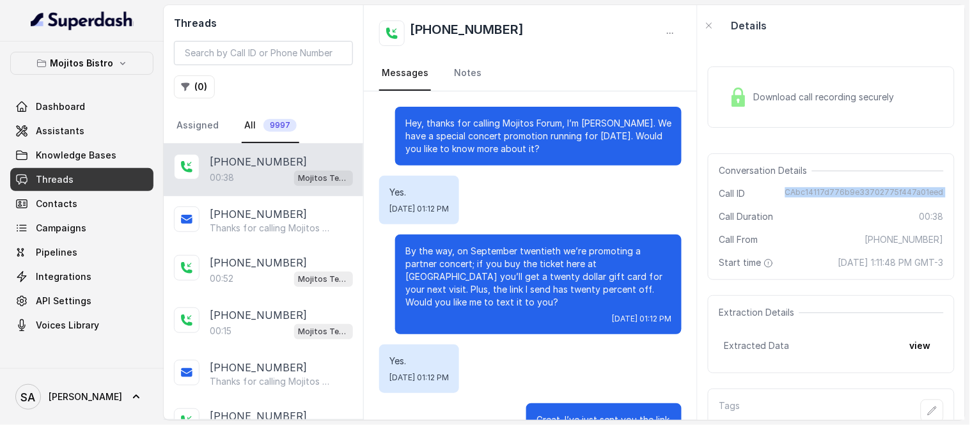
click at [785, 194] on div "Conversation Details Call ID CAbc14117d776b9e33702775f447a01eed Call Duration 0…" at bounding box center [831, 216] width 247 height 127
